Goal: Task Accomplishment & Management: Use online tool/utility

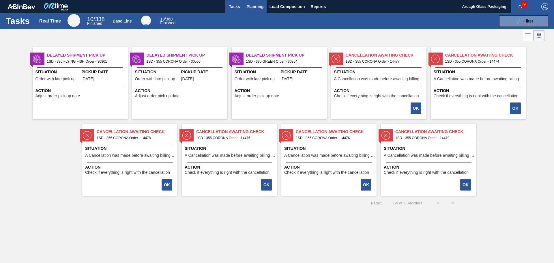
click at [255, 5] on span "Planning" at bounding box center [255, 6] width 17 height 7
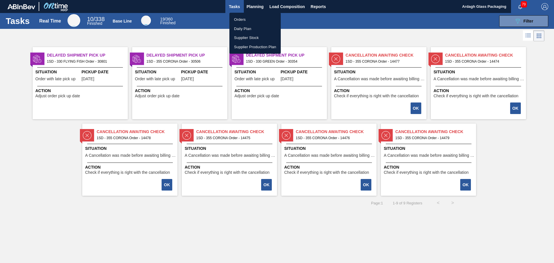
click at [244, 18] on li "Orders" at bounding box center [255, 19] width 51 height 9
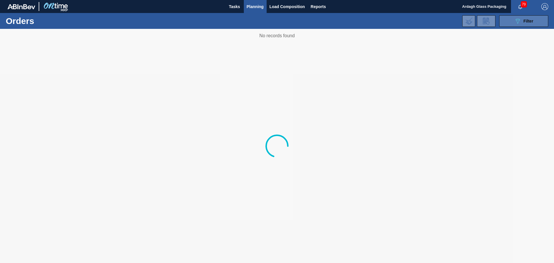
click at [518, 19] on icon "089F7B8B-B2A5-4AFE-B5C0-19BA573D28AC" at bounding box center [518, 21] width 7 height 7
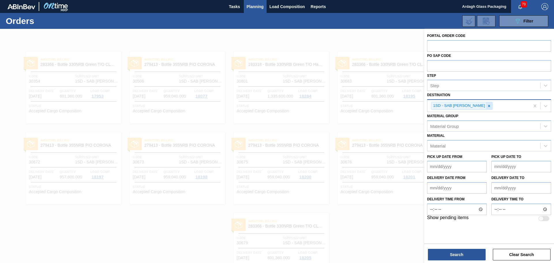
click at [489, 105] on icon at bounding box center [490, 106] width 2 height 2
click at [547, 103] on icon at bounding box center [546, 105] width 6 height 6
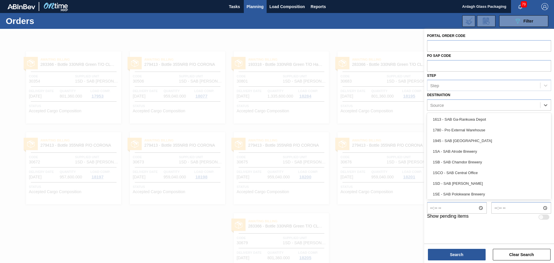
scroll to position [33, 0]
click at [469, 170] on div "1SH - SAB Prospecton Brewery" at bounding box center [489, 171] width 124 height 11
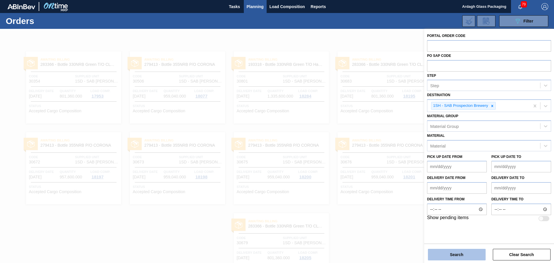
click at [452, 252] on button "Search" at bounding box center [457, 255] width 58 height 12
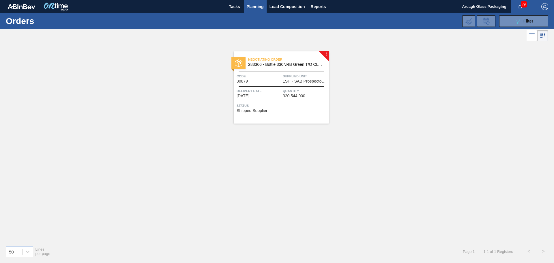
click at [306, 82] on span "1SH - SAB Prospecton Brewery" at bounding box center [305, 81] width 45 height 4
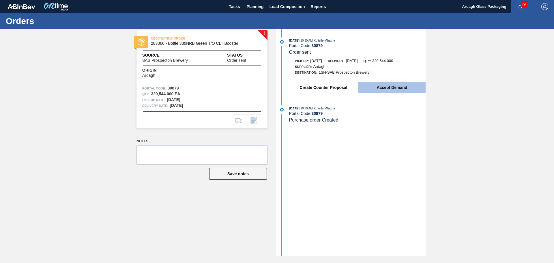
click at [389, 87] on button "Accept Demand" at bounding box center [392, 88] width 67 height 12
click at [389, 86] on button "Accept Demand" at bounding box center [392, 88] width 67 height 12
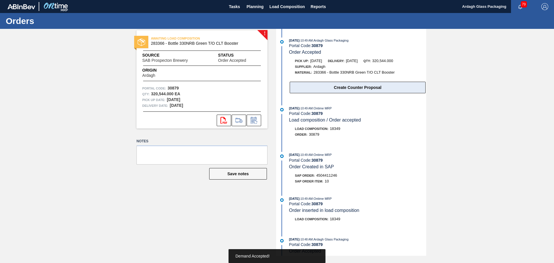
click at [357, 88] on button "Create Counter Proposal" at bounding box center [358, 88] width 136 height 12
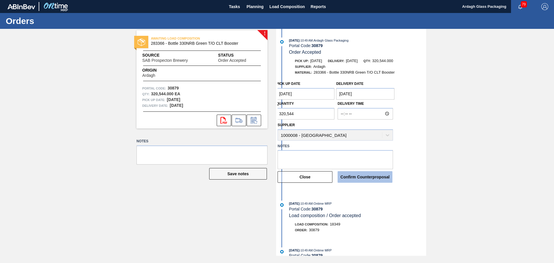
click at [354, 178] on button "Confirm Counterproposal" at bounding box center [365, 177] width 55 height 12
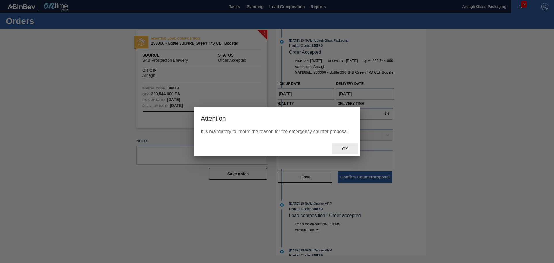
click at [345, 149] on span "Ok" at bounding box center [345, 148] width 15 height 5
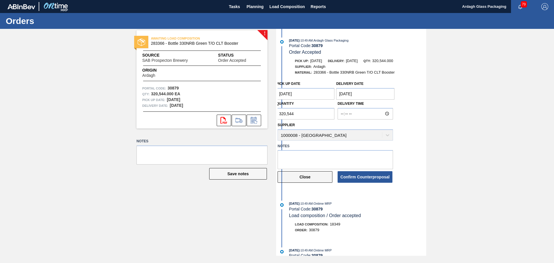
click at [327, 176] on button "Close" at bounding box center [305, 177] width 55 height 12
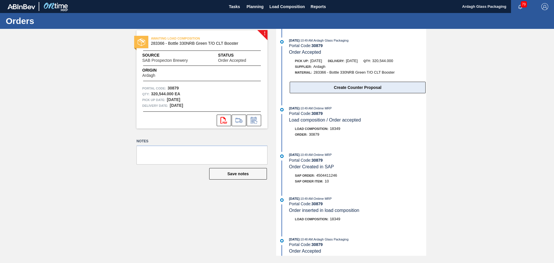
click at [350, 89] on button "Create Counter Proposal" at bounding box center [358, 88] width 136 height 12
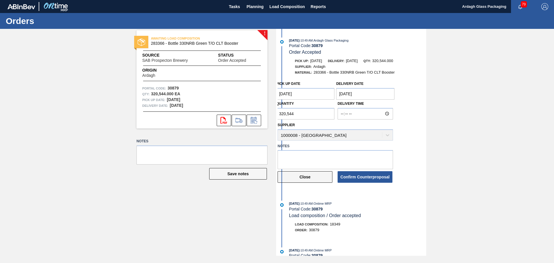
click at [309, 179] on button "Close" at bounding box center [305, 177] width 55 height 12
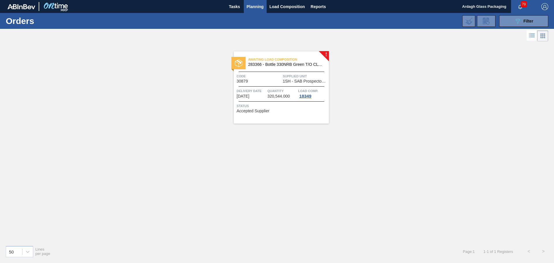
click at [255, 90] on span "Delivery Date" at bounding box center [251, 91] width 29 height 6
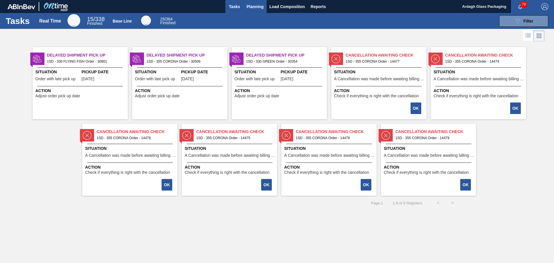
click at [260, 6] on span "Planning" at bounding box center [255, 6] width 17 height 7
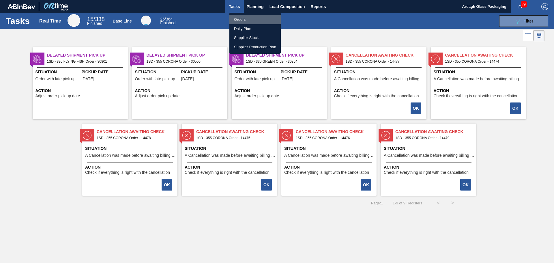
click at [246, 21] on li "Orders" at bounding box center [255, 19] width 51 height 9
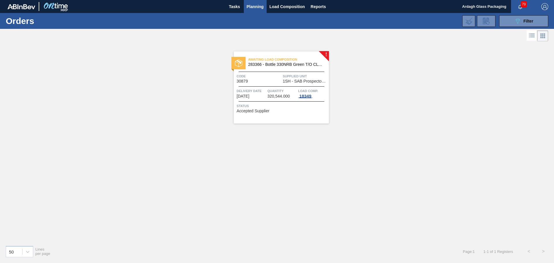
click at [306, 96] on div "18349" at bounding box center [305, 96] width 14 height 5
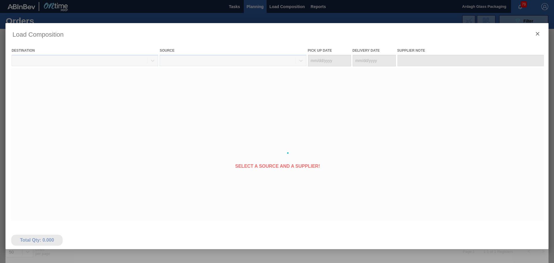
type Date "[DATE]"
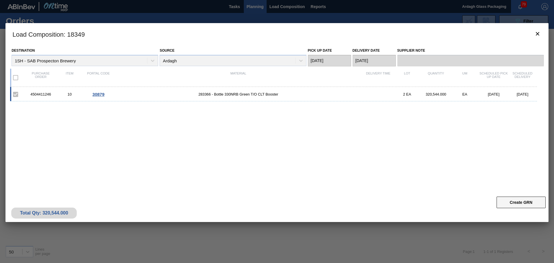
click at [506, 201] on button "Create GRN" at bounding box center [521, 203] width 49 height 12
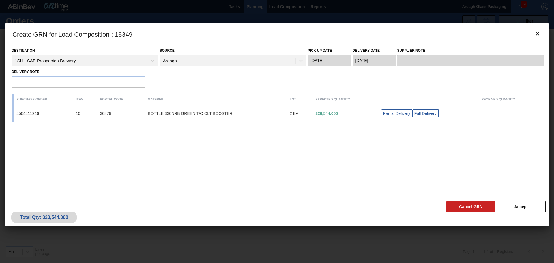
click at [91, 155] on div "Purchase order Item Portal code Material Lot Expected Quantity Received Quantit…" at bounding box center [278, 132] width 532 height 83
click at [461, 206] on button "Cancel GRN" at bounding box center [471, 207] width 49 height 12
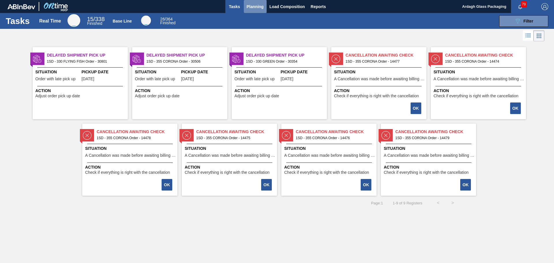
click at [250, 6] on span "Planning" at bounding box center [255, 6] width 17 height 7
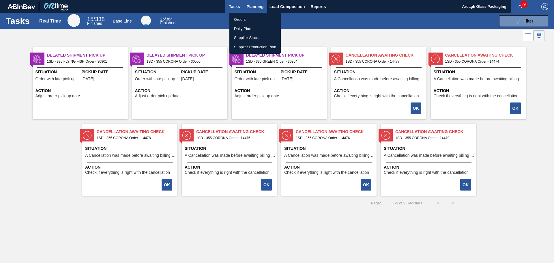
click at [250, 6] on div at bounding box center [277, 131] width 554 height 263
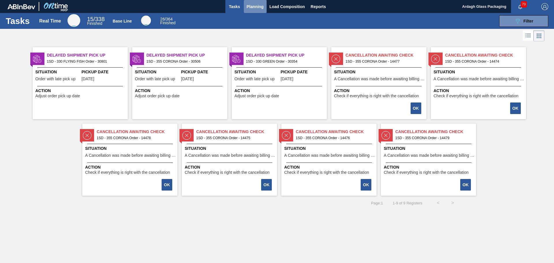
click at [250, 6] on span "Planning" at bounding box center [255, 6] width 17 height 7
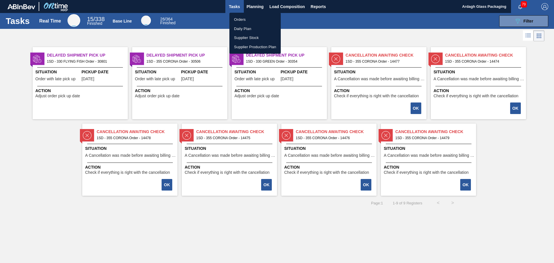
click at [251, 21] on li "Orders" at bounding box center [255, 19] width 51 height 9
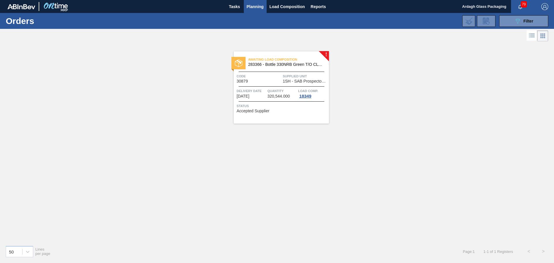
click at [310, 83] on span "1SH - SAB Prospecton Brewery" at bounding box center [305, 81] width 45 height 4
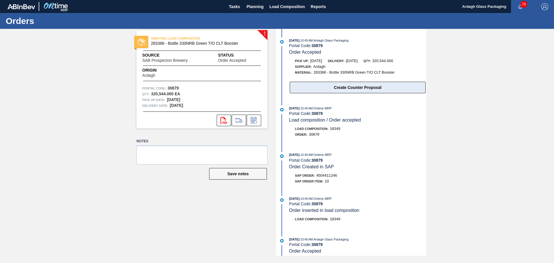
click at [355, 89] on button "Create Counter Proposal" at bounding box center [358, 88] width 136 height 12
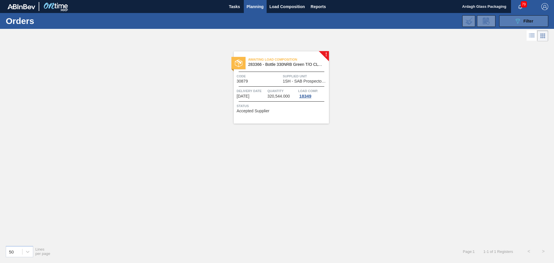
click at [518, 18] on icon "089F7B8B-B2A5-4AFE-B5C0-19BA573D28AC" at bounding box center [518, 21] width 7 height 7
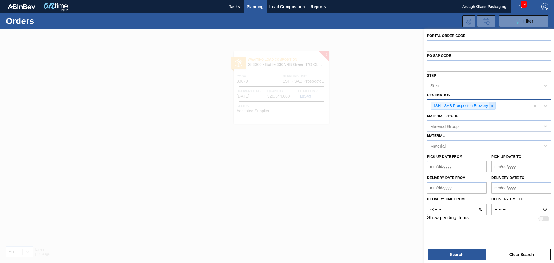
click at [493, 105] on icon at bounding box center [492, 106] width 2 height 2
click at [545, 105] on icon at bounding box center [545, 105] width 3 height 2
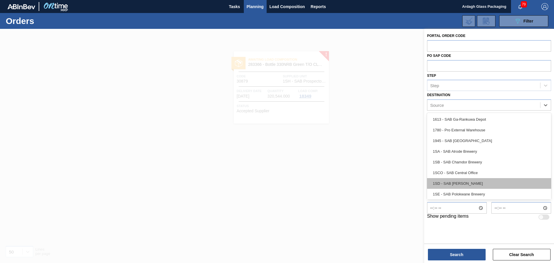
click at [465, 182] on div "1SD - SAB [PERSON_NAME]" at bounding box center [489, 183] width 124 height 11
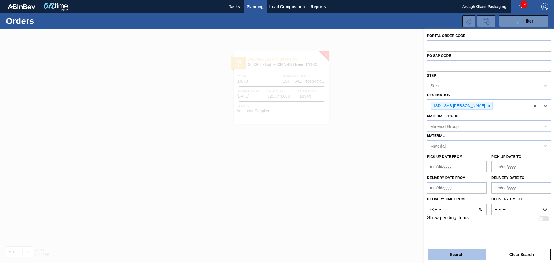
click at [437, 252] on button "Search" at bounding box center [457, 255] width 58 height 12
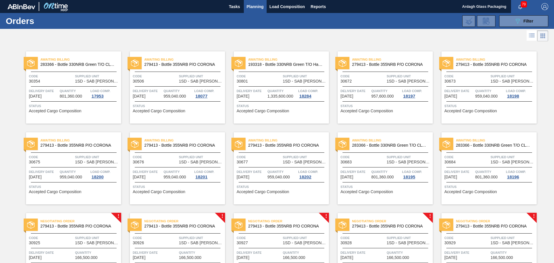
click at [113, 230] on div "Negotiating Order 279413 - Bottle 355NRB P/O CORONA" at bounding box center [73, 223] width 95 height 13
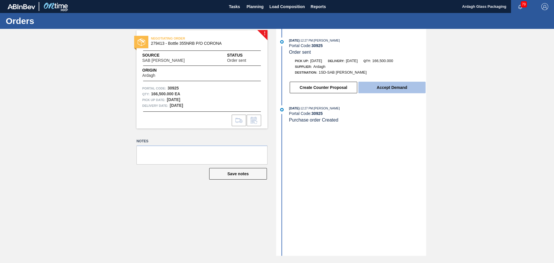
click at [394, 88] on button "Accept Demand" at bounding box center [392, 88] width 67 height 12
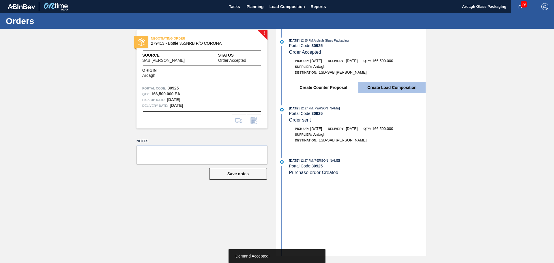
click at [387, 87] on button "Create Load Composition" at bounding box center [392, 88] width 67 height 12
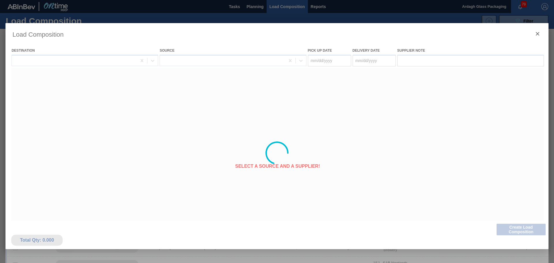
type Date "08/24/2025"
type Date "08/25/2025"
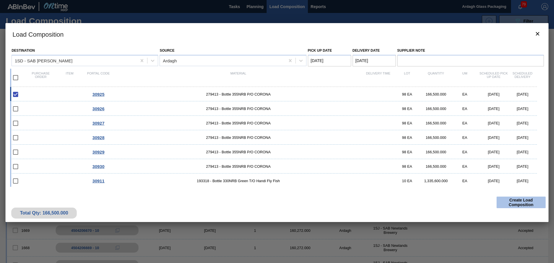
click at [508, 203] on button "Create Load Composition" at bounding box center [521, 203] width 49 height 12
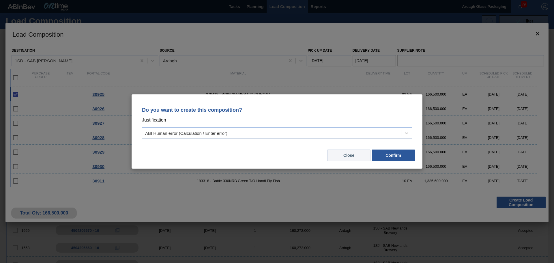
click at [359, 155] on button "Close" at bounding box center [348, 156] width 43 height 12
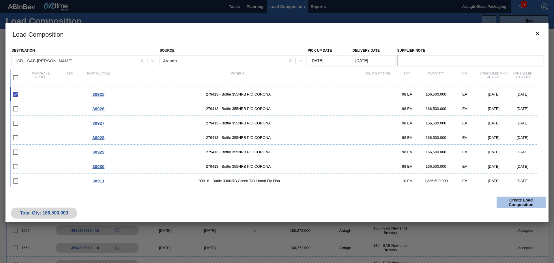
click at [505, 203] on button "Create Load Composition" at bounding box center [521, 203] width 49 height 12
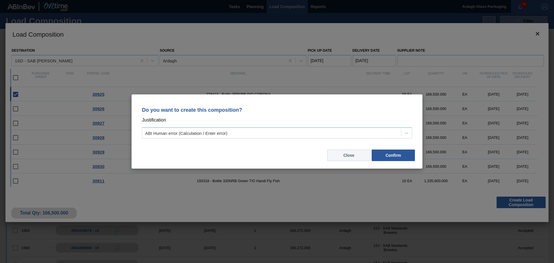
click at [351, 157] on button "Close" at bounding box center [348, 156] width 43 height 12
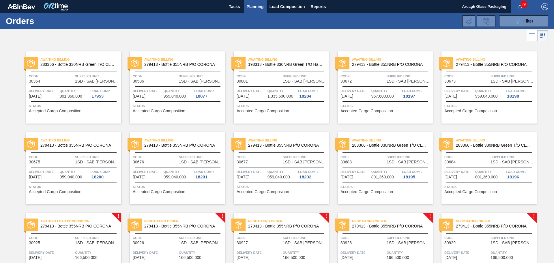
click at [199, 234] on div "Negotiating Order 279413 - Bottle 355NRB P/O CORONA Code 30926 Supplied Unit 1S…" at bounding box center [177, 249] width 95 height 72
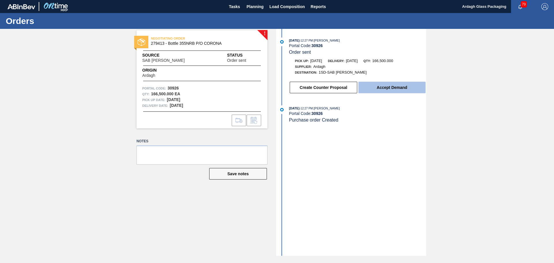
click at [387, 87] on button "Accept Demand" at bounding box center [392, 88] width 67 height 12
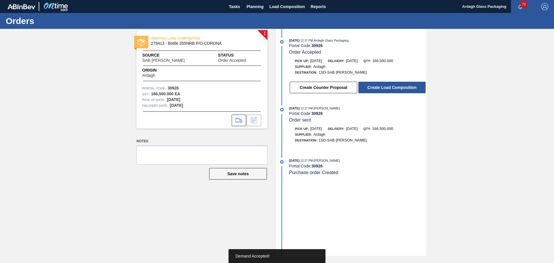
click at [387, 87] on button "Create Load Composition" at bounding box center [392, 88] width 67 height 12
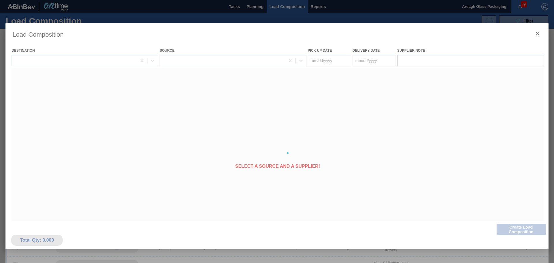
type Date "08/24/2025"
type Date "08/25/2025"
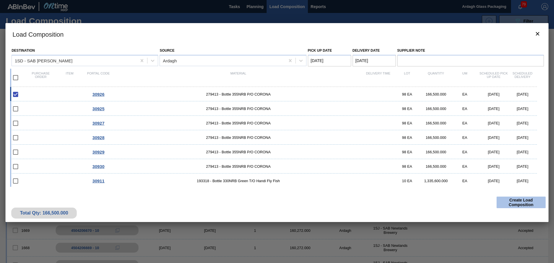
click at [518, 202] on button "Create Load Composition" at bounding box center [521, 203] width 49 height 12
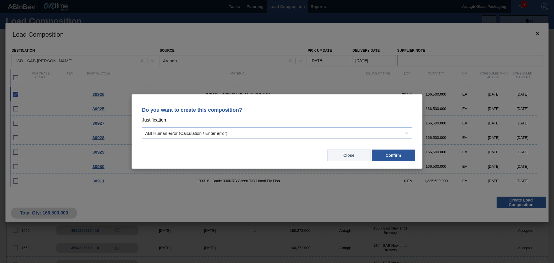
click at [357, 157] on button "Close" at bounding box center [348, 156] width 43 height 12
